Goal: Obtain resource: Download file/media

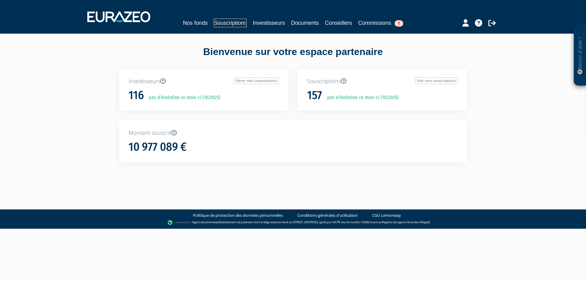
click at [226, 23] on link "Souscriptions" at bounding box center [230, 23] width 33 height 9
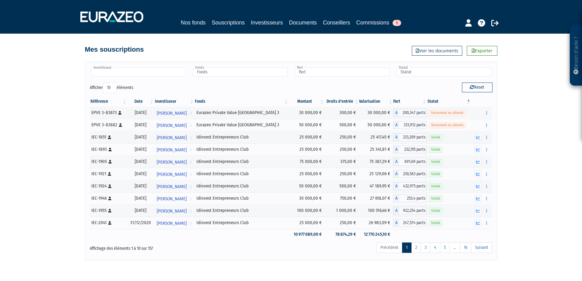
click at [130, 71] on input "text" at bounding box center [138, 72] width 95 height 9
type input "ROCHE"
click at [118, 82] on em "ROCHE" at bounding box center [123, 81] width 11 height 5
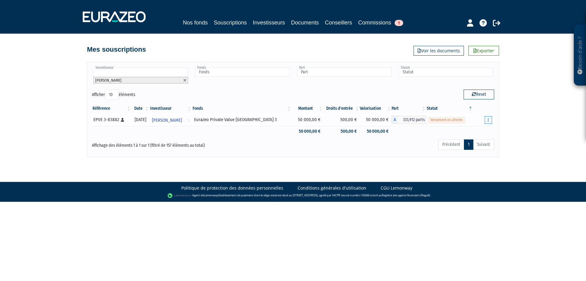
click at [491, 120] on button "button" at bounding box center [488, 120] width 7 height 8
click at [476, 133] on link "Documents" at bounding box center [468, 131] width 46 height 10
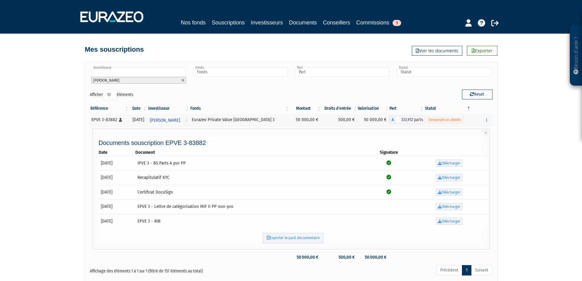
click at [440, 163] on icon at bounding box center [440, 163] width 4 height 4
click at [98, 238] on div "Documents souscription EPVE 3-83882 Date Document Signature [DATE] IPVE 3 - BS …" at bounding box center [291, 193] width 394 height 108
click at [440, 177] on icon at bounding box center [440, 177] width 4 height 4
click at [59, 242] on div "Besoin d'aide ? × J'ai besoin d'aide Si vous avez une question à propos du fonc…" at bounding box center [291, 141] width 582 height 283
click at [444, 193] on link "Télécharger" at bounding box center [449, 191] width 26 height 7
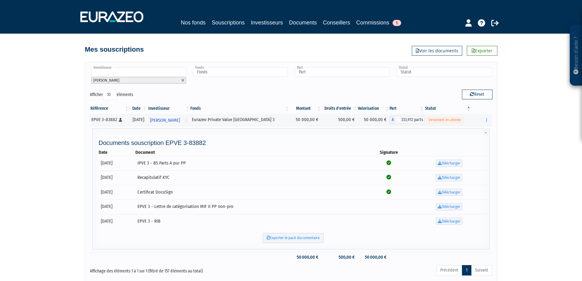
click at [1, 215] on div "Besoin d'aide ? × J'ai besoin d'aide Si vous avez une question à propos du fonc…" at bounding box center [291, 141] width 582 height 283
click at [118, 79] on li "[PERSON_NAME]" at bounding box center [138, 80] width 95 height 6
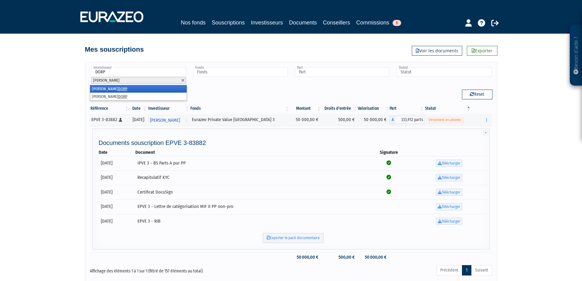
type input "DORP"
click at [118, 88] on em "DORP" at bounding box center [122, 88] width 9 height 5
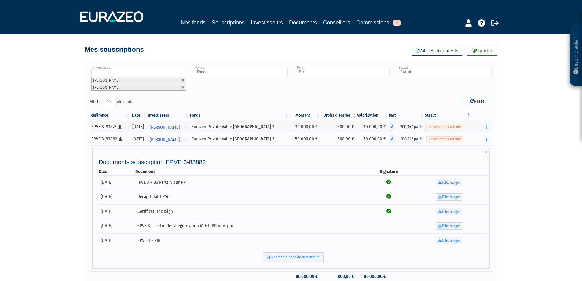
click at [119, 87] on span "[PERSON_NAME]" at bounding box center [106, 87] width 26 height 5
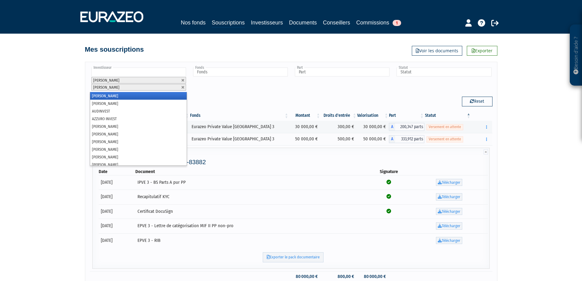
click at [116, 74] on input "text" at bounding box center [138, 72] width 95 height 9
click at [128, 80] on li "[PERSON_NAME]" at bounding box center [138, 80] width 95 height 6
click at [134, 70] on input "text" at bounding box center [138, 72] width 95 height 9
click at [474, 100] on button "Reset" at bounding box center [477, 102] width 31 height 10
type input "Investisseur"
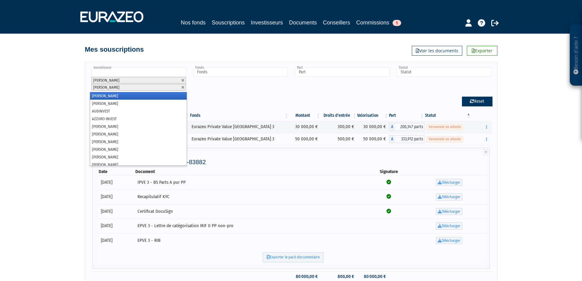
type input "Fonds"
type input "Part"
type input "Statut"
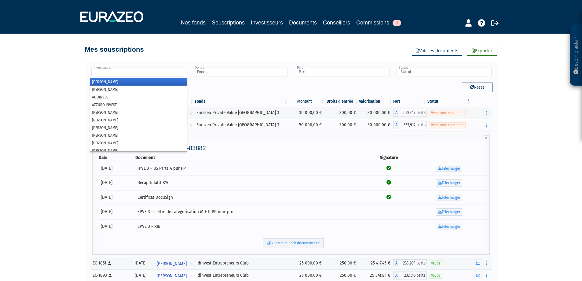
click at [107, 72] on input "text" at bounding box center [138, 72] width 95 height 9
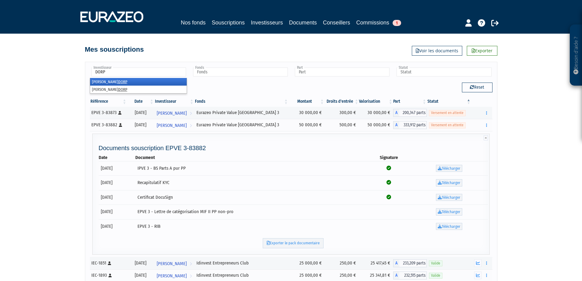
type input "DORP"
click at [106, 81] on li "[PERSON_NAME]" at bounding box center [138, 82] width 97 height 8
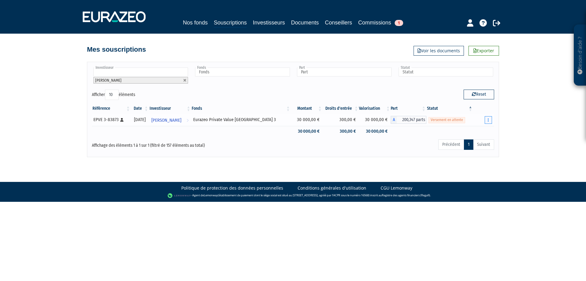
click at [489, 119] on icon "button" at bounding box center [488, 120] width 1 height 4
click at [475, 131] on link "Documents" at bounding box center [468, 131] width 46 height 10
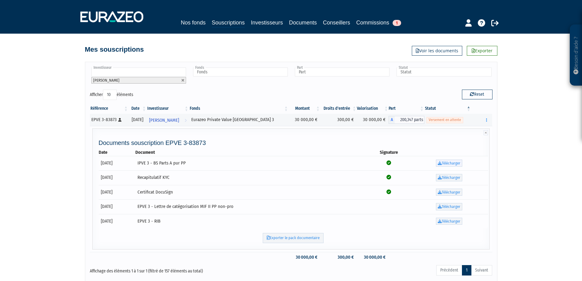
click at [438, 162] on icon at bounding box center [440, 163] width 4 height 4
click at [439, 177] on icon at bounding box center [440, 177] width 4 height 4
click at [440, 192] on icon at bounding box center [440, 192] width 4 height 4
click at [5, 93] on div "Besoin d'aide ? × J'ai besoin d'aide Si vous avez une question à propos du fonc…" at bounding box center [291, 141] width 582 height 283
